Goal: Transaction & Acquisition: Subscribe to service/newsletter

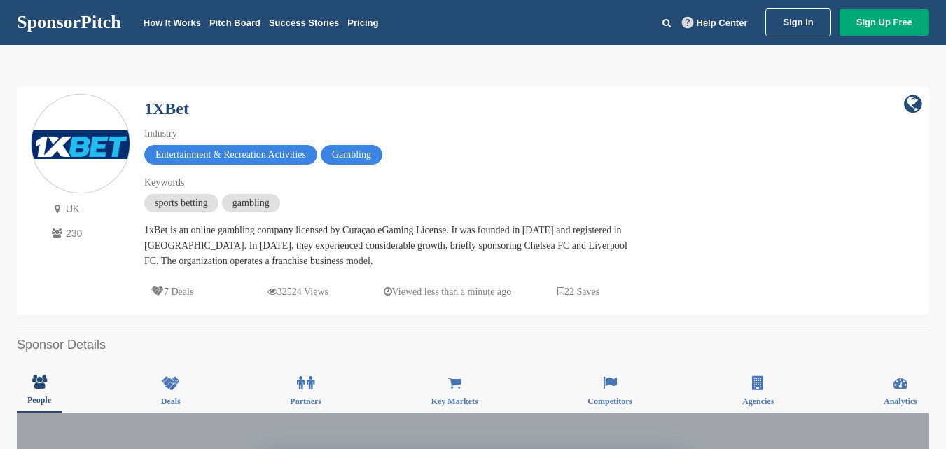
scroll to position [70, 0]
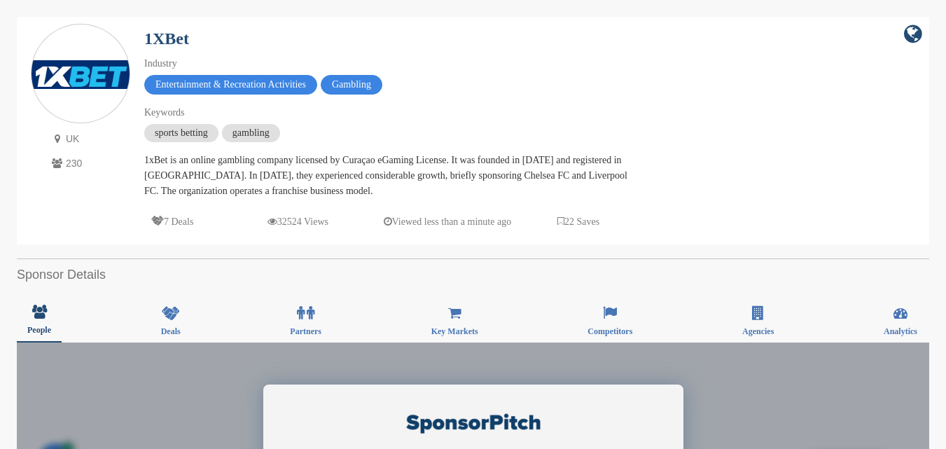
click at [162, 270] on h2 "Sponsor Details" at bounding box center [473, 274] width 912 height 19
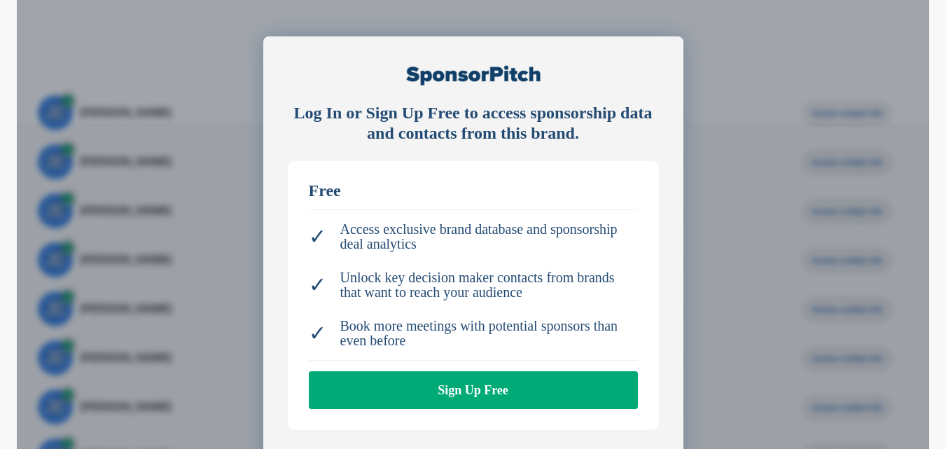
scroll to position [420, 0]
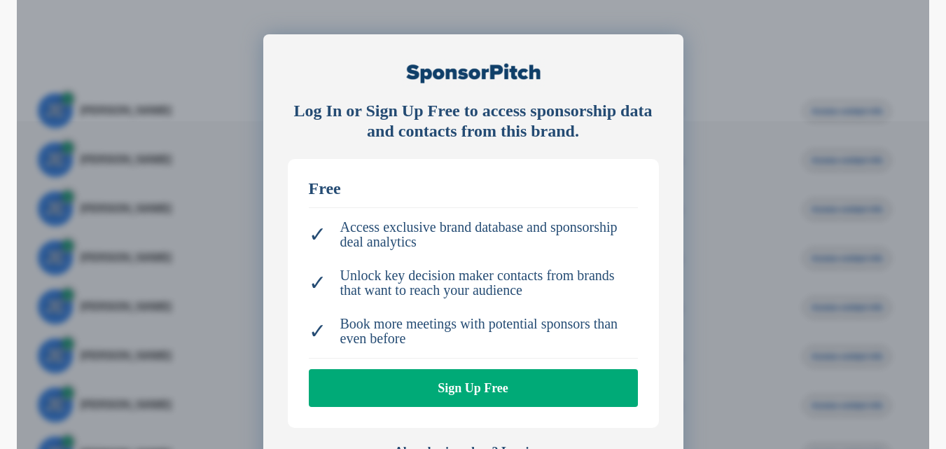
drag, startPoint x: 367, startPoint y: 228, endPoint x: 548, endPoint y: 246, distance: 181.6
click at [548, 246] on li "✓ Access exclusive brand database and sponsorship deal analytics" at bounding box center [473, 234] width 329 height 43
click at [549, 246] on li "✓ Access exclusive brand database and sponsorship deal analytics" at bounding box center [473, 234] width 329 height 43
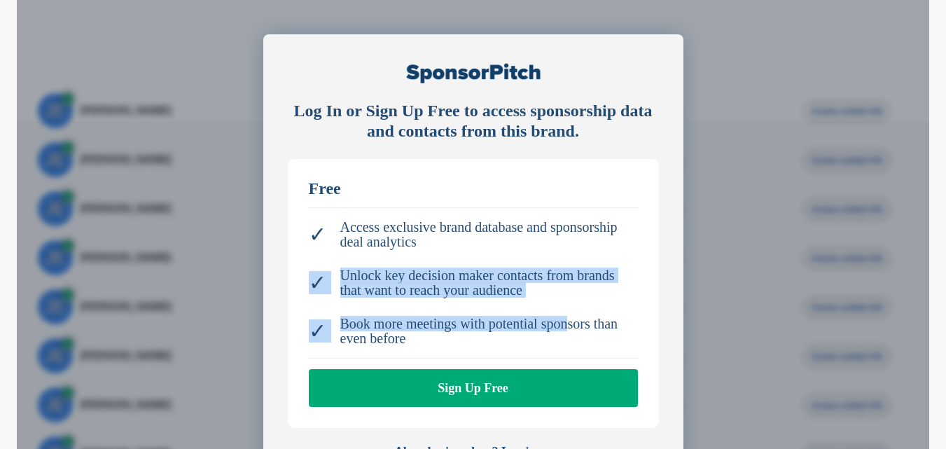
drag, startPoint x: 314, startPoint y: 276, endPoint x: 557, endPoint y: 316, distance: 245.6
click at [562, 317] on ul "✓ Access exclusive brand database and sponsorship deal analytics ✓ Unlock key d…" at bounding box center [473, 282] width 329 height 151
drag, startPoint x: 466, startPoint y: 354, endPoint x: 585, endPoint y: 334, distance: 120.1
click at [581, 353] on ul "✓ Access exclusive brand database and sponsorship deal analytics ✓ Unlock key d…" at bounding box center [473, 282] width 329 height 151
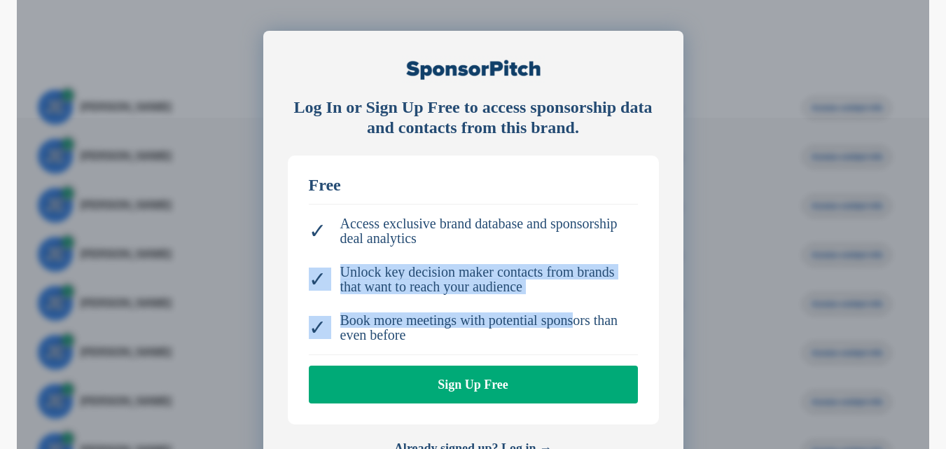
scroll to position [350, 0]
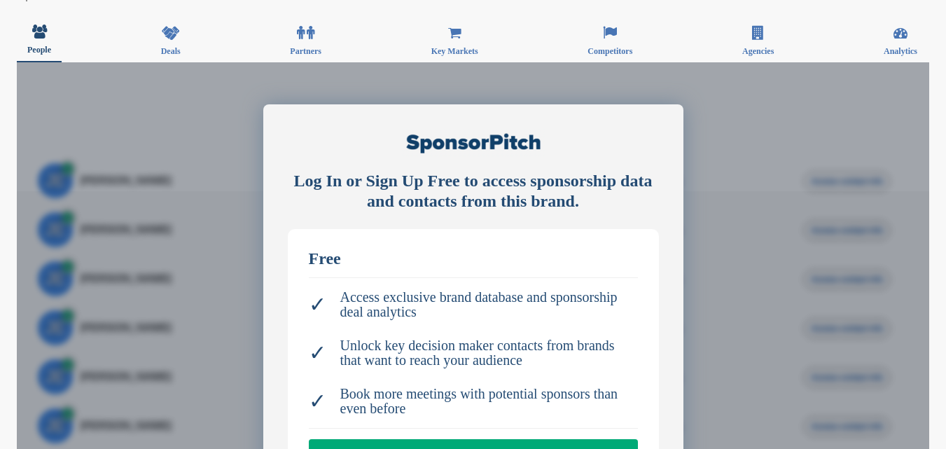
click at [249, 204] on div "Log In or Sign Up Free to access sponsorship data and contacts from this brand.…" at bounding box center [473, 377] width 912 height 630
click at [237, 210] on div "Log In or Sign Up Free to access sponsorship data and contacts from this brand.…" at bounding box center [473, 377] width 912 height 630
click at [127, 244] on div "Log In or Sign Up Free to access sponsorship data and contacts from this brand.…" at bounding box center [473, 377] width 912 height 630
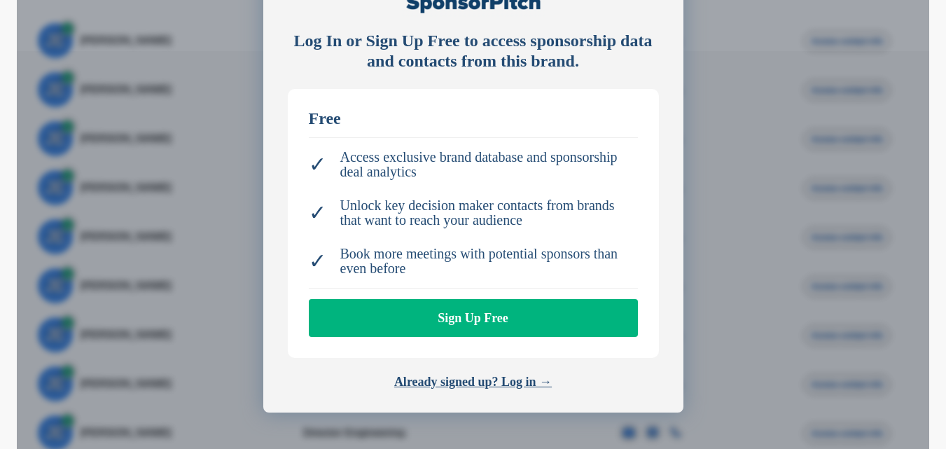
click at [452, 321] on link "Sign Up Free" at bounding box center [473, 318] width 329 height 38
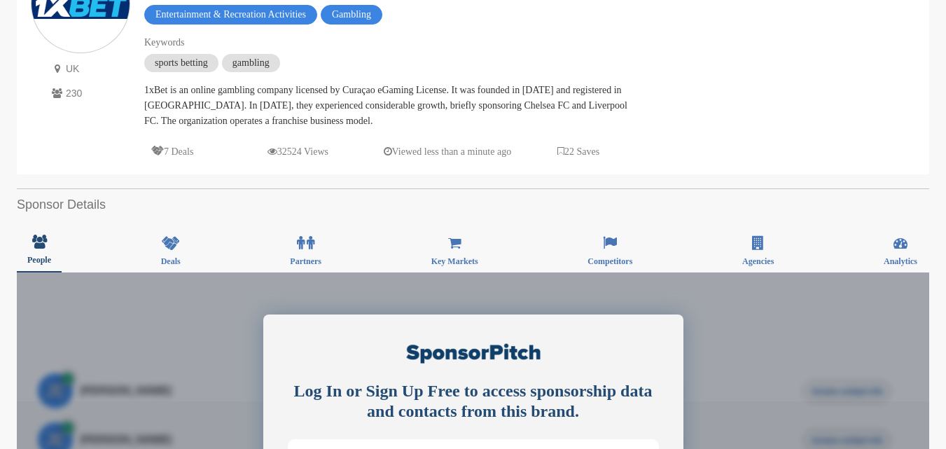
scroll to position [0, 0]
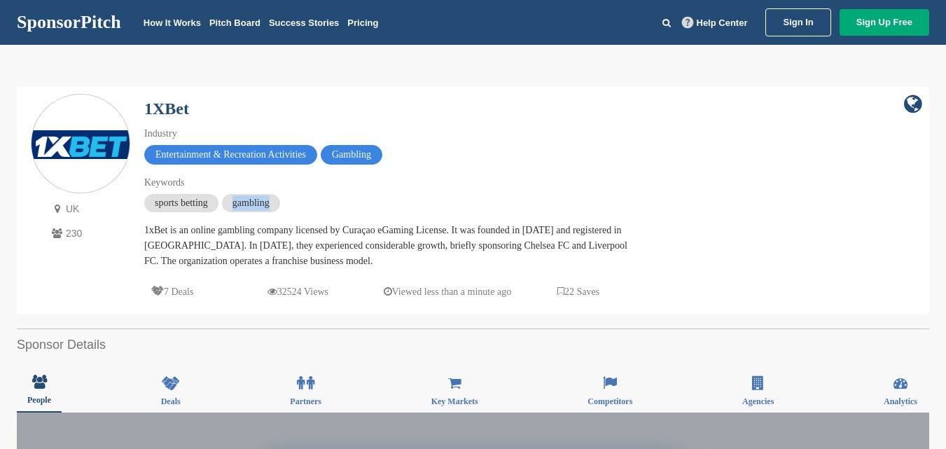
drag, startPoint x: 215, startPoint y: 200, endPoint x: 339, endPoint y: 206, distance: 124.1
click at [339, 206] on div "sports betting gambling" at bounding box center [389, 205] width 490 height 22
click at [340, 204] on div "sports betting gambling" at bounding box center [389, 205] width 490 height 22
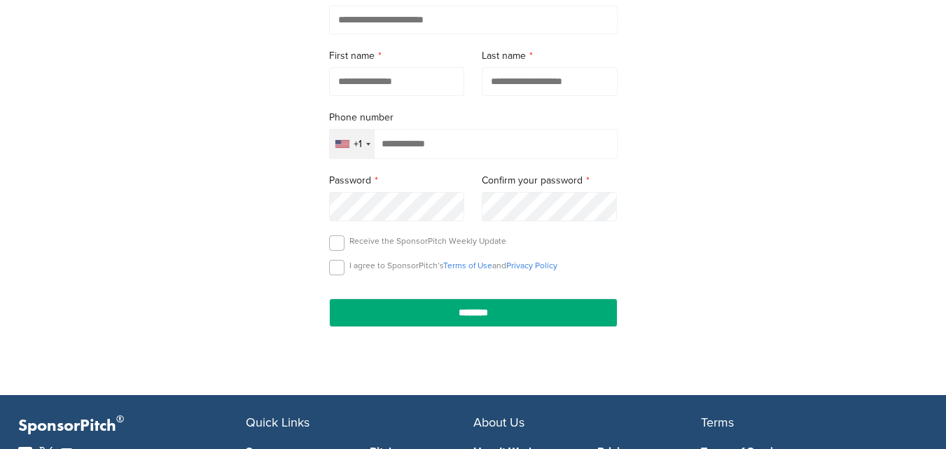
scroll to position [210, 0]
